Goal: Go to known website: Access a specific website the user already knows

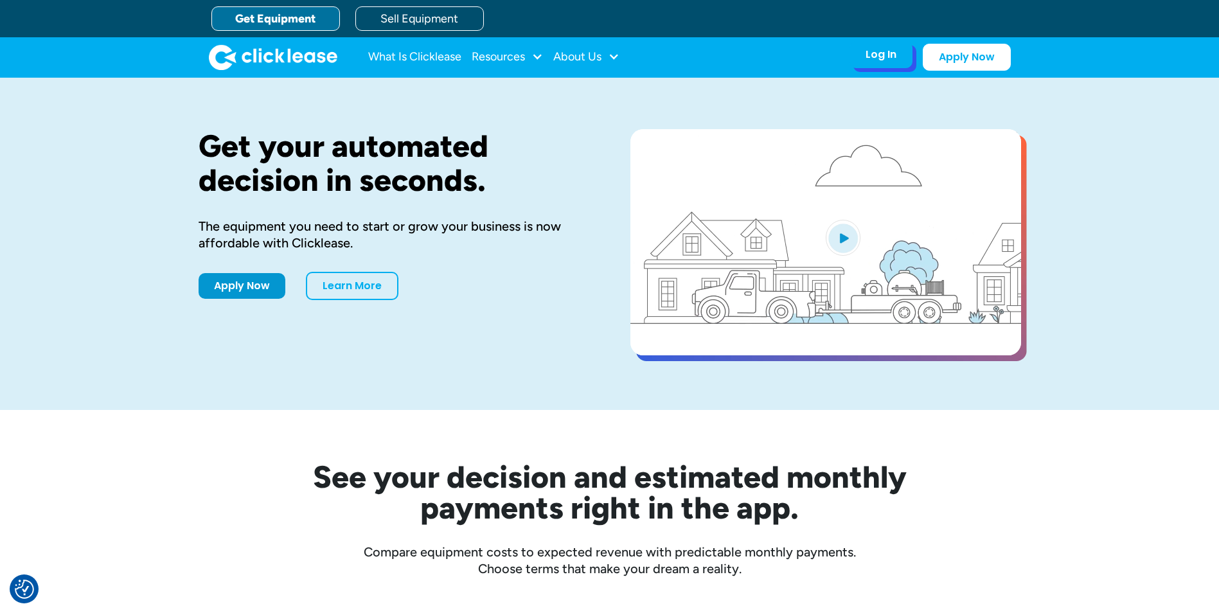
click at [878, 50] on div "Log In" at bounding box center [881, 54] width 31 height 13
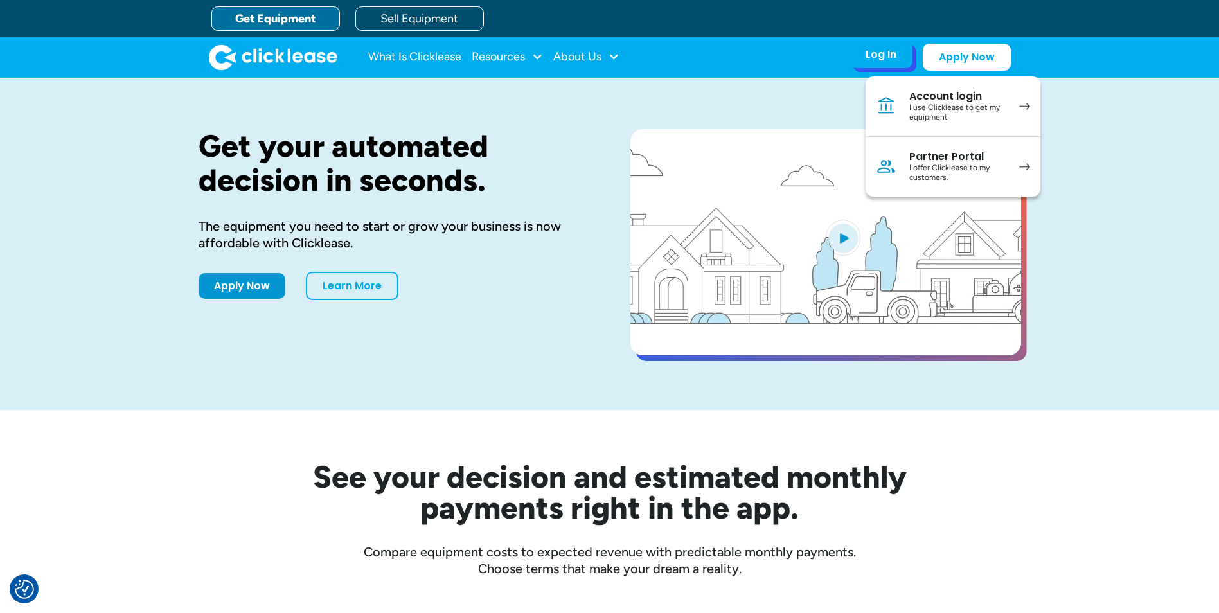
click at [997, 103] on div "I use Clicklease to get my equipment" at bounding box center [957, 113] width 97 height 20
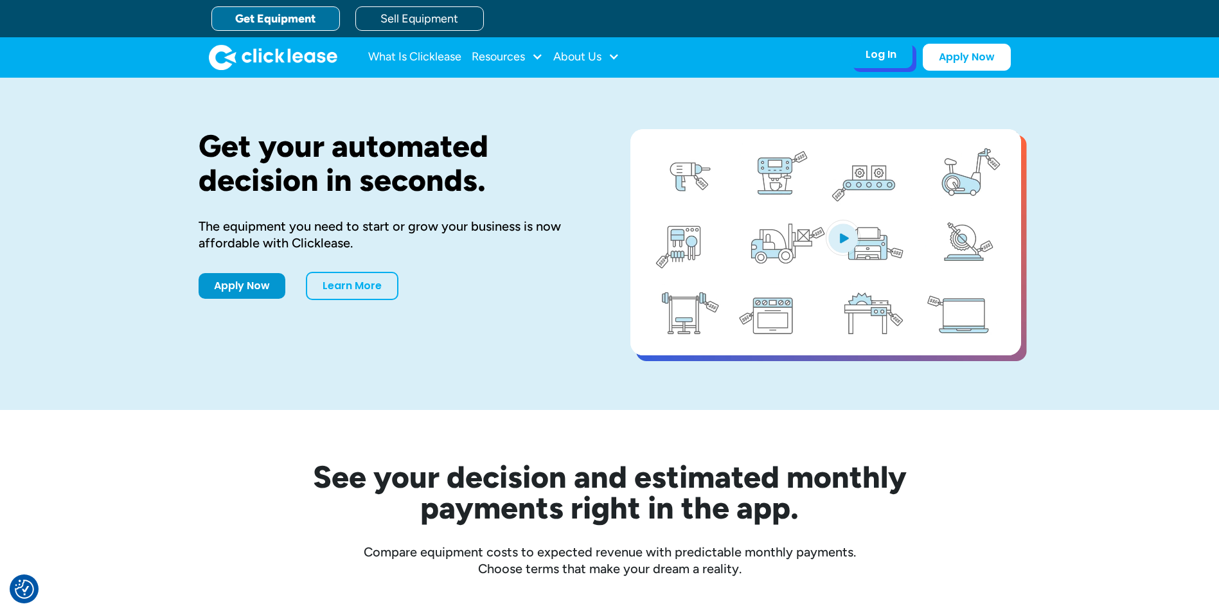
click at [884, 66] on div "Log In Account login I use Clicklease to get my equipment Partner Portal I offe…" at bounding box center [881, 54] width 63 height 27
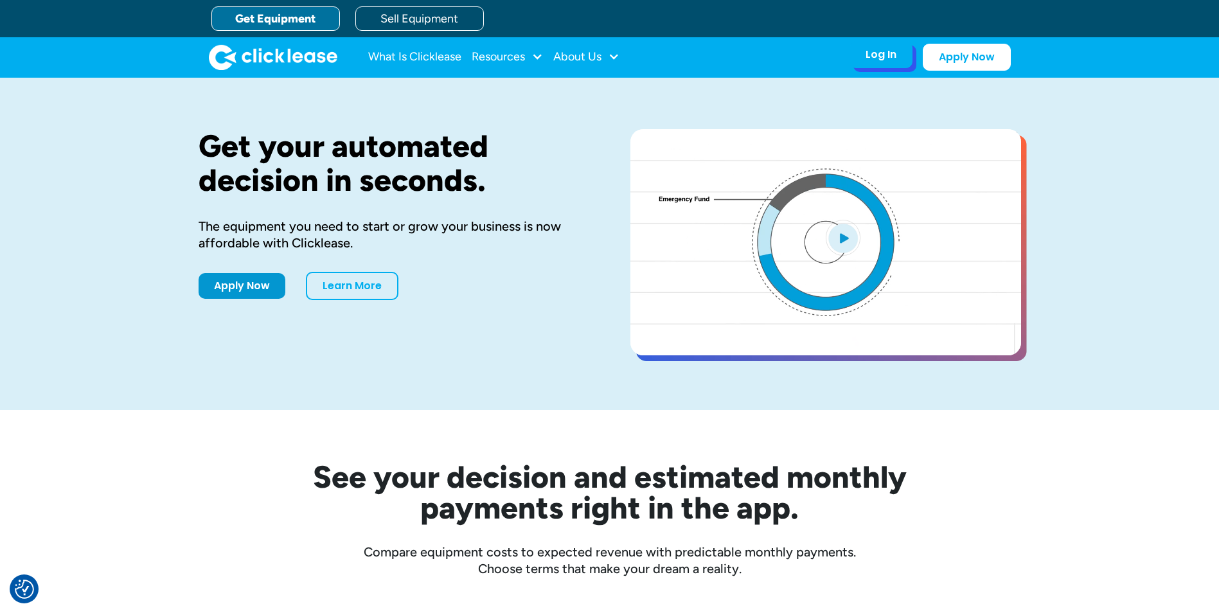
click at [885, 55] on div "Log In" at bounding box center [881, 54] width 31 height 13
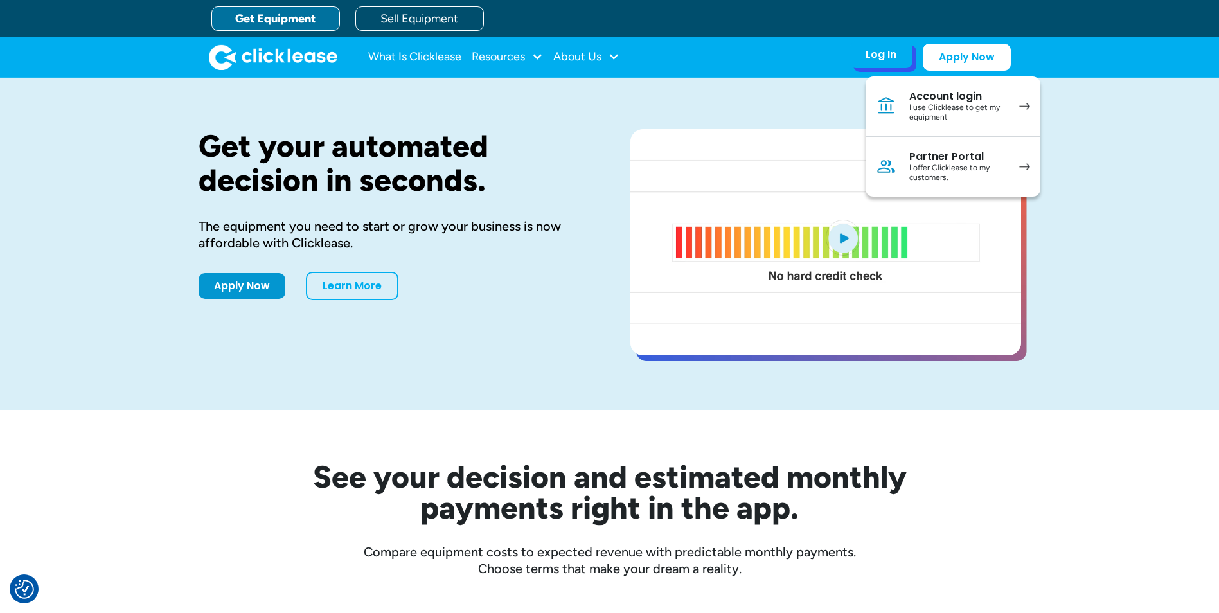
click at [927, 172] on div "I offer Clicklease to my customers." at bounding box center [957, 173] width 97 height 20
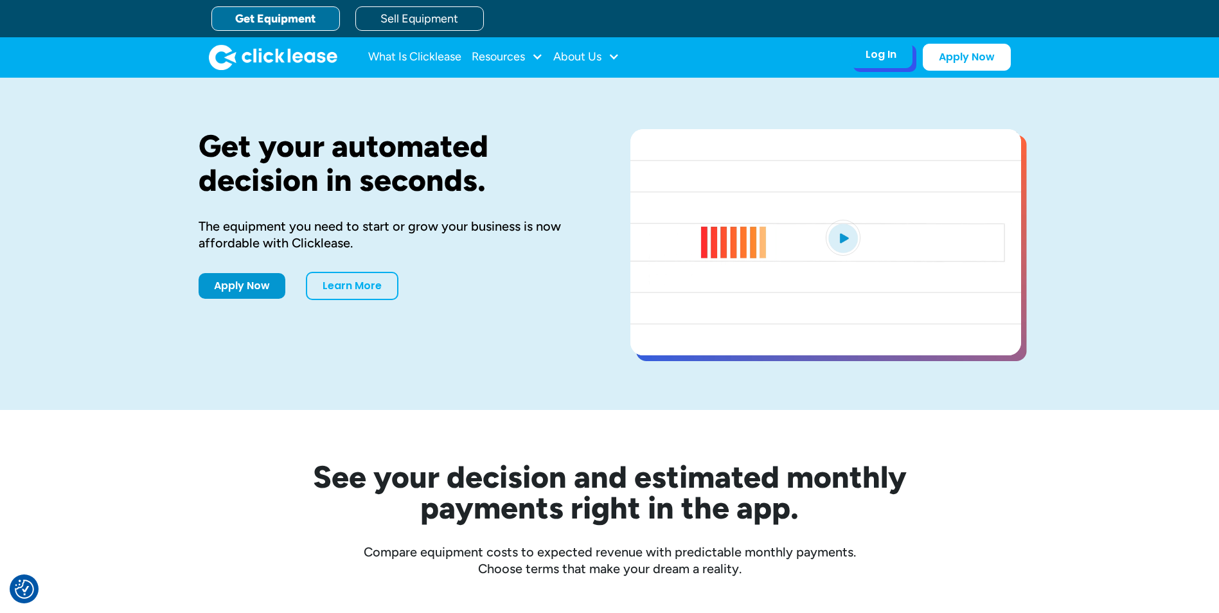
click at [865, 61] on div "Log In Account login I use Clicklease to get my equipment Partner Portal I offe…" at bounding box center [881, 54] width 63 height 27
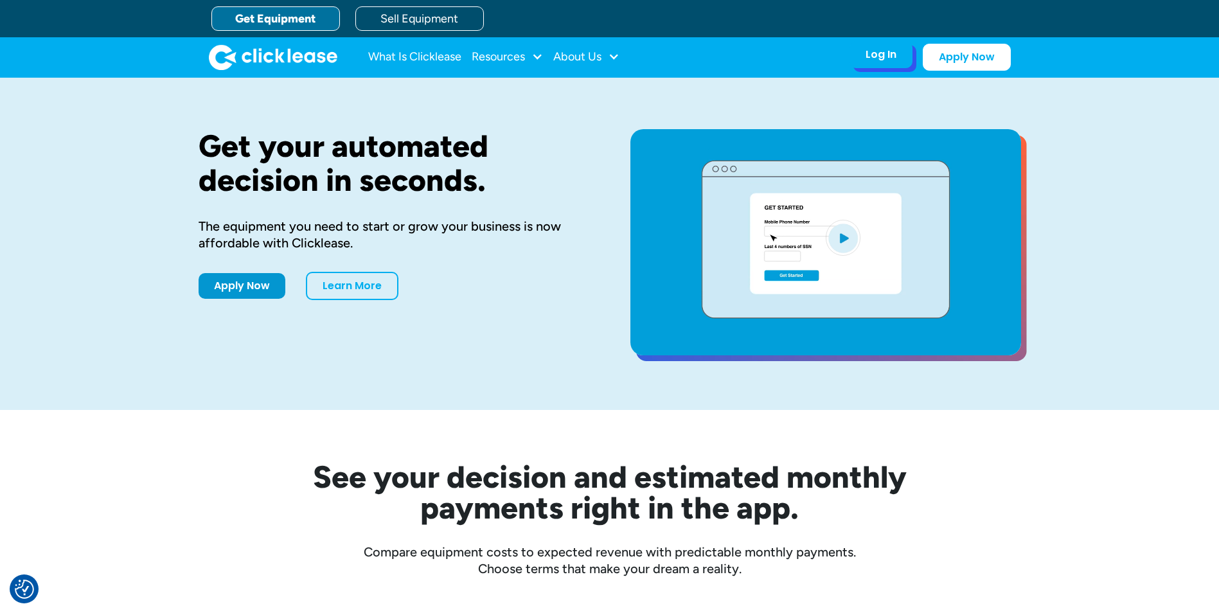
click at [887, 55] on div "Log In" at bounding box center [881, 54] width 31 height 13
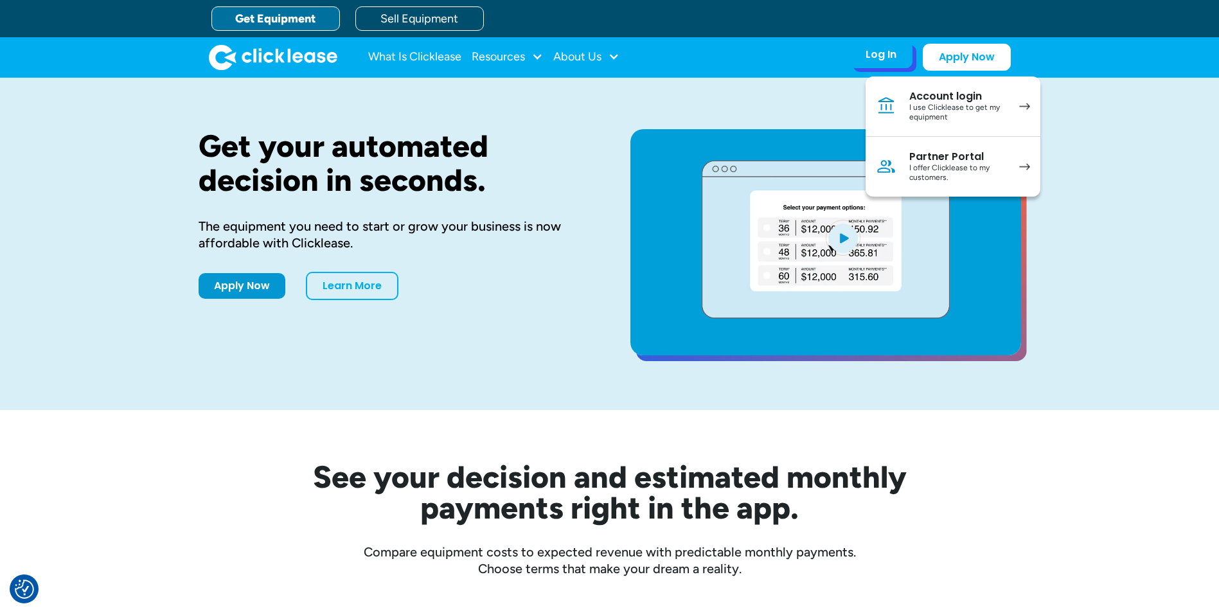
click at [930, 110] on div "I use Clicklease to get my equipment" at bounding box center [957, 113] width 97 height 20
